Goal: Ask a question

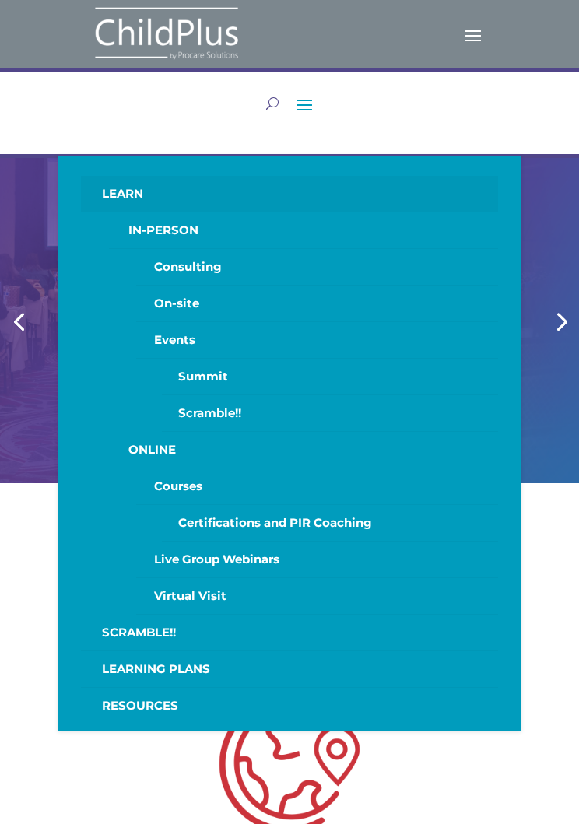
click at [181, 438] on link "ONLINE" at bounding box center [303, 450] width 388 height 37
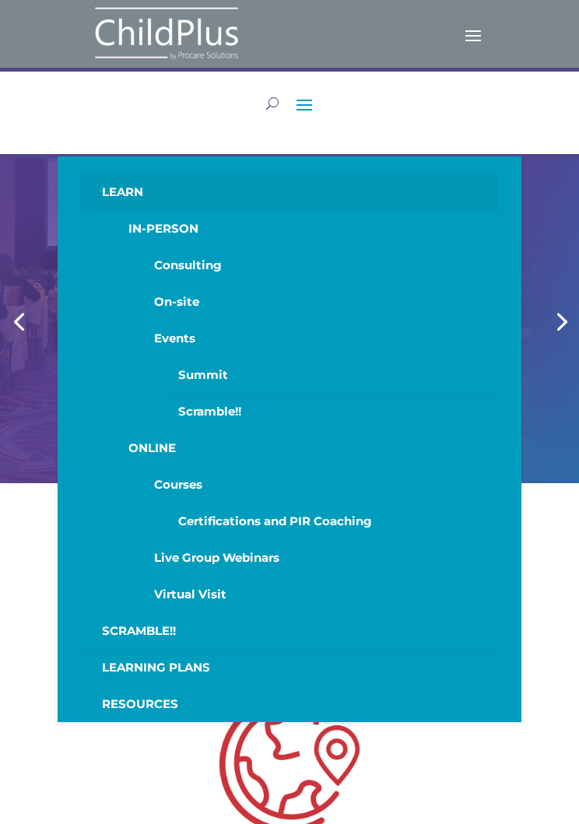
scroll to position [3, 0]
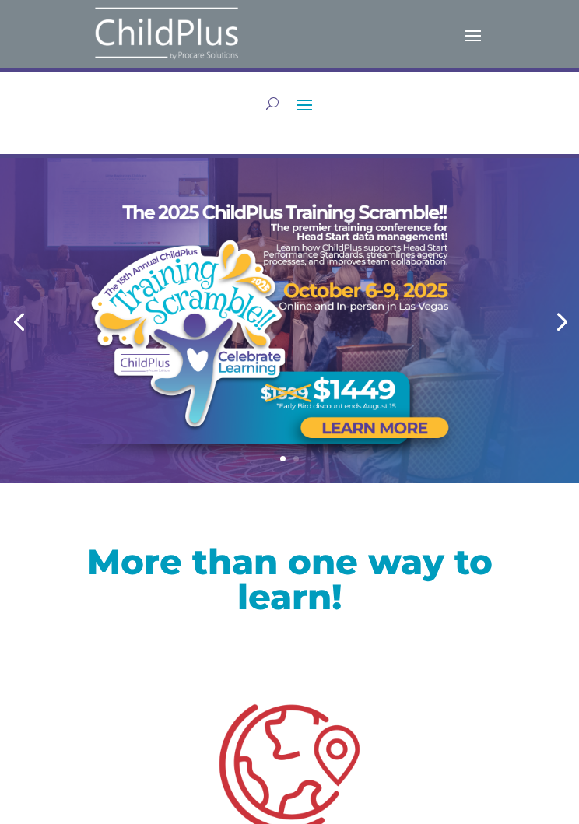
click at [471, 45] on span at bounding box center [473, 34] width 25 height 25
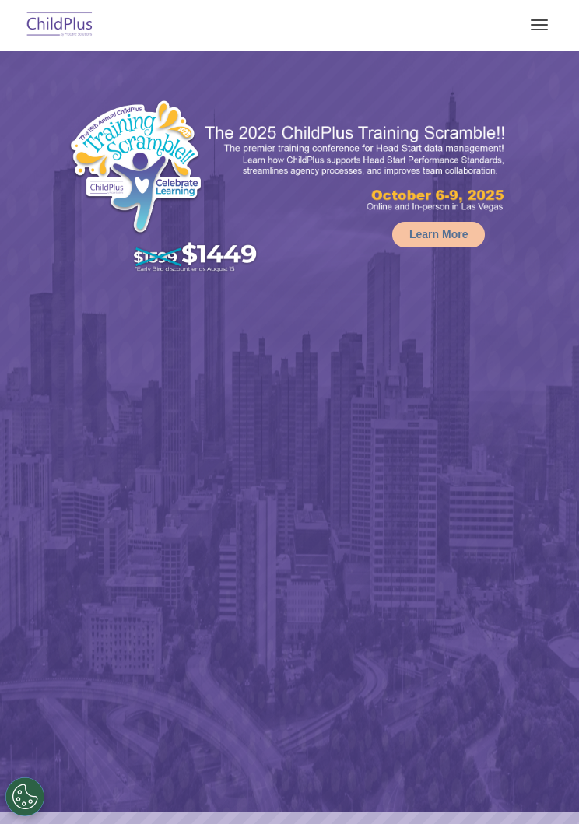
select select "MEDIUM"
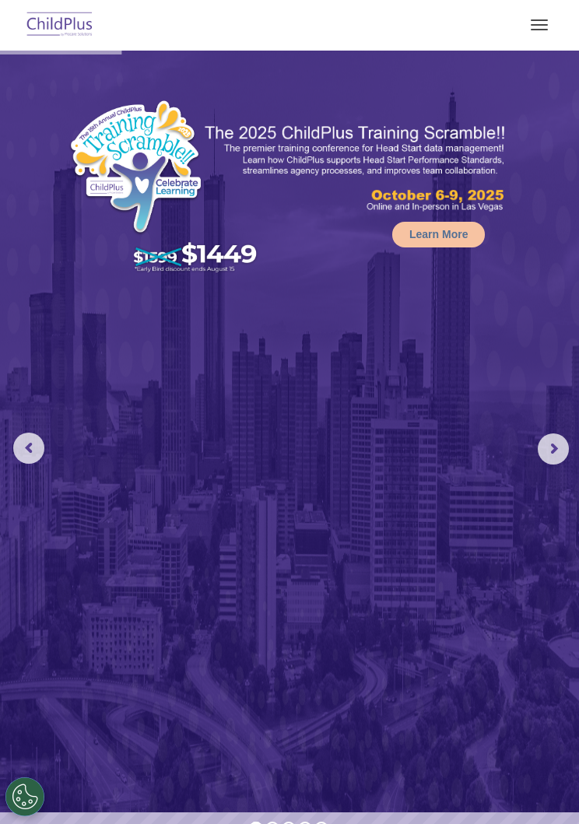
click at [541, 24] on span "button" at bounding box center [539, 25] width 17 height 2
